Goal: Information Seeking & Learning: Learn about a topic

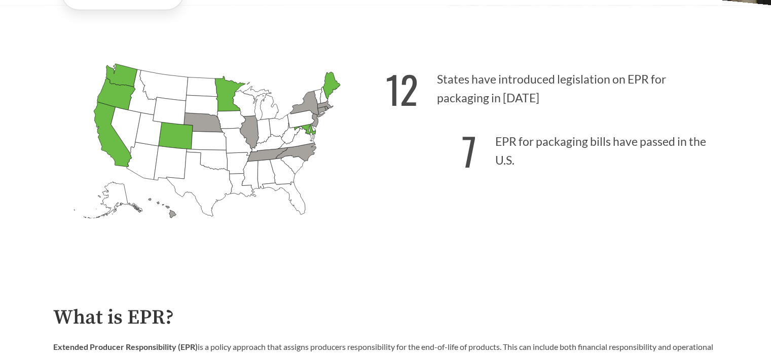
scroll to position [285, 0]
drag, startPoint x: 384, startPoint y: 276, endPoint x: 391, endPoint y: 256, distance: 21.3
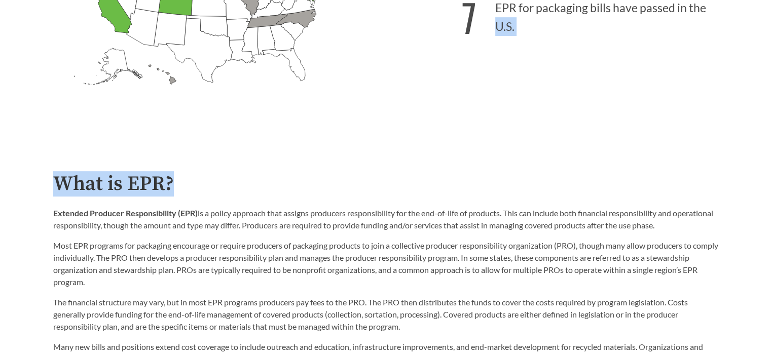
scroll to position [443, 0]
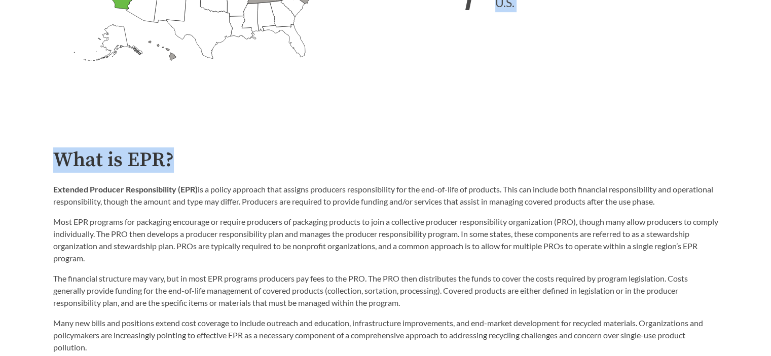
click at [335, 163] on h2 "What is EPR?" at bounding box center [385, 160] width 665 height 23
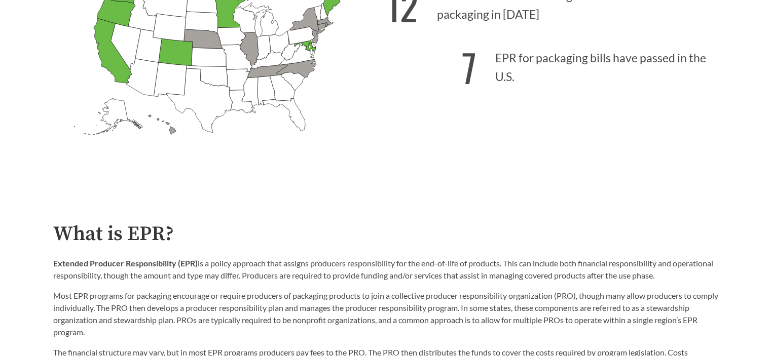
scroll to position [370, 0]
click at [118, 8] on icon "[US_STATE] Passed: 1" at bounding box center [116, 9] width 38 height 31
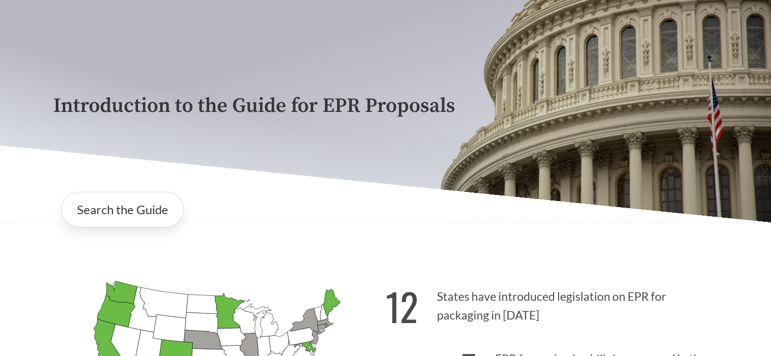
scroll to position [29, 0]
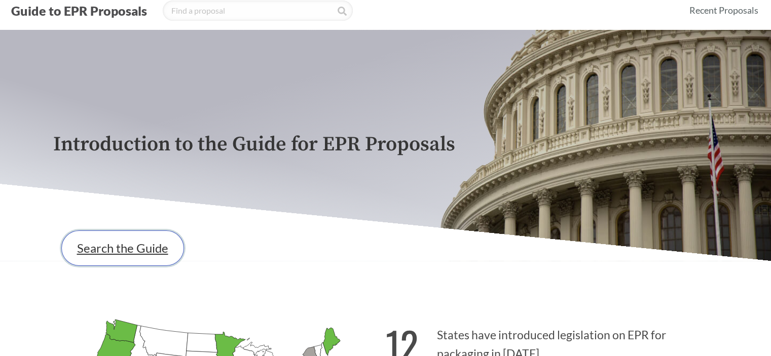
click at [129, 260] on link "Search the Guide" at bounding box center [122, 248] width 123 height 35
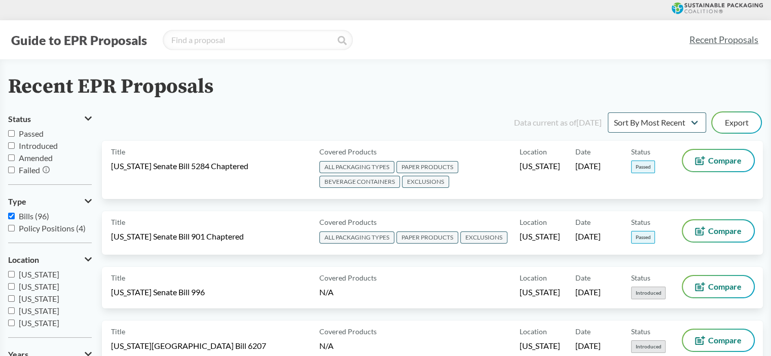
scroll to position [30, 0]
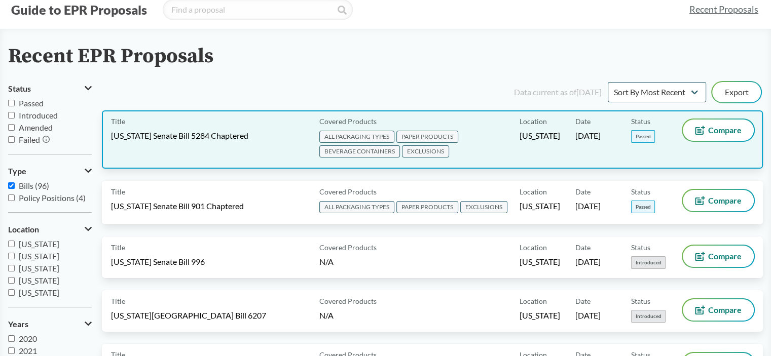
click at [194, 144] on div "Title [US_STATE] Senate Bill 5284 Chaptered" at bounding box center [213, 140] width 204 height 40
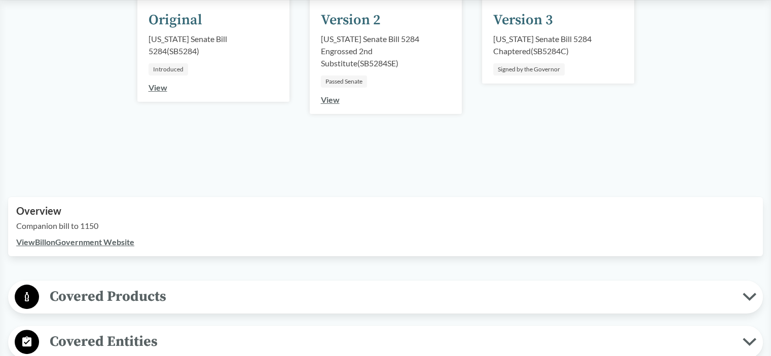
scroll to position [172, 0]
click at [755, 105] on div "[DATE] Original [US_STATE] Senate Bill 5284 ( SB5284 ) Introduced View [DATE] V…" at bounding box center [385, 80] width 755 height 187
